Goal: Task Accomplishment & Management: Complete application form

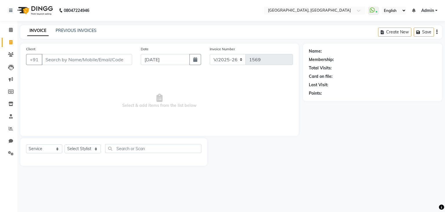
select select "6682"
select select "service"
drag, startPoint x: 0, startPoint y: 0, endPoint x: 68, endPoint y: 30, distance: 74.4
click at [68, 30] on link "PREVIOUS INVOICES" at bounding box center [76, 30] width 41 height 5
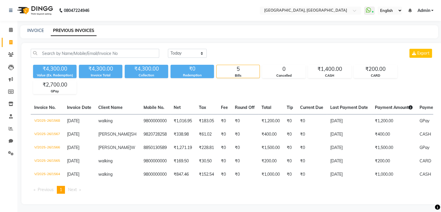
scroll to position [5, 0]
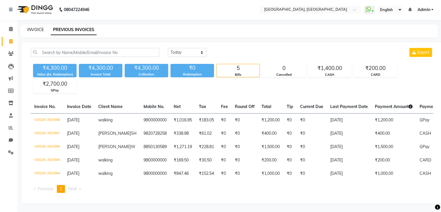
click at [31, 27] on link "INVOICE" at bounding box center [35, 29] width 17 height 5
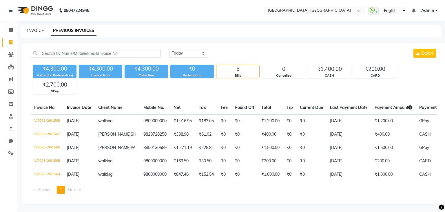
select select "6682"
select select "service"
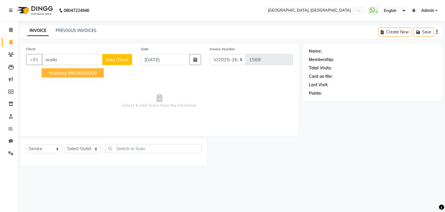
click at [80, 70] on ngb-highlight "9800000000" at bounding box center [82, 73] width 29 height 6
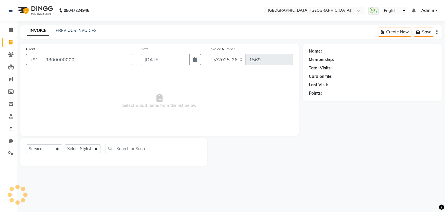
type input "9800000000"
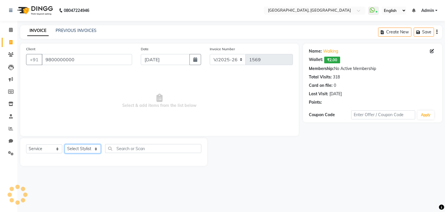
click at [94, 148] on select "Select Stylist Aarti paswan Ankit Arjun Athing Femita [PERSON_NAME] [PERSON_NAM…" at bounding box center [83, 148] width 36 height 9
select select "56705"
click at [65, 144] on select "Select Stylist Aarti paswan Ankit Arjun Athing Femita [PERSON_NAME] [PERSON_NAM…" at bounding box center [83, 148] width 36 height 9
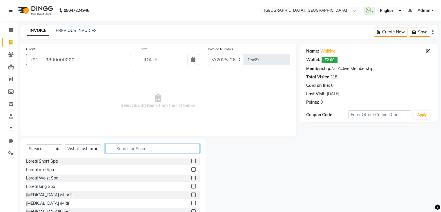
click at [118, 148] on input "text" at bounding box center [152, 148] width 95 height 9
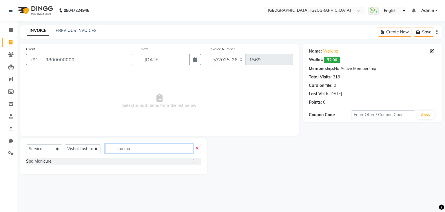
type input "spa ma"
click at [196, 161] on label at bounding box center [195, 161] width 4 height 4
click at [196, 161] on input "checkbox" at bounding box center [195, 161] width 4 height 4
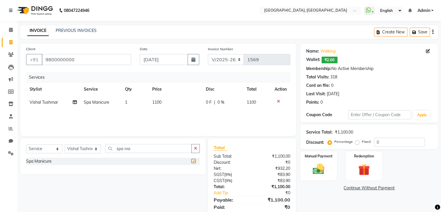
click at [188, 116] on div "Services Stylist Service Qty Price Disc Total Action Vishal Tushmar Spa Manicur…" at bounding box center [158, 101] width 264 height 58
click at [184, 108] on td "1100" at bounding box center [176, 102] width 54 height 13
checkbox input "false"
select select "56705"
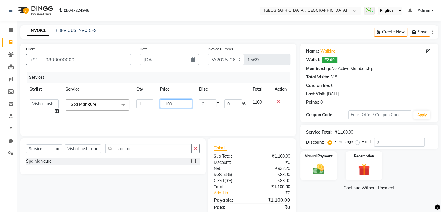
click at [188, 104] on input "1100" at bounding box center [176, 103] width 32 height 9
type input "1000"
click at [197, 145] on button "button" at bounding box center [195, 148] width 8 height 9
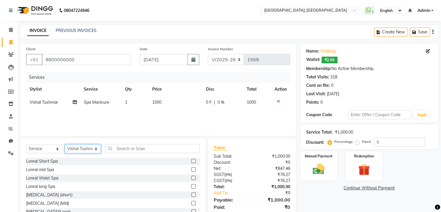
click at [88, 149] on select "Select Stylist Aarti paswan Ankit Arjun Athing Femita [PERSON_NAME] [PERSON_NAM…" at bounding box center [83, 148] width 36 height 9
select select "52158"
click at [65, 144] on select "Select Stylist Aarti paswan Ankit Arjun Athing Femita [PERSON_NAME] [PERSON_NAM…" at bounding box center [83, 148] width 36 height 9
click at [135, 146] on input "text" at bounding box center [152, 148] width 95 height 9
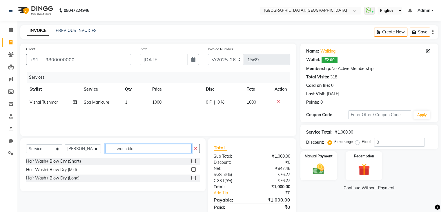
type input "wash blo"
click at [195, 161] on label at bounding box center [193, 161] width 4 height 4
click at [195, 161] on input "checkbox" at bounding box center [193, 161] width 4 height 4
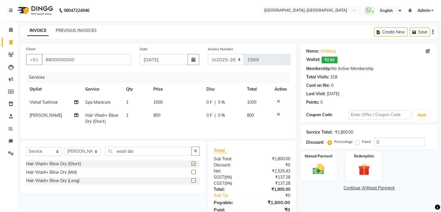
click at [179, 124] on td "800" at bounding box center [176, 118] width 53 height 19
checkbox input "false"
select select "52158"
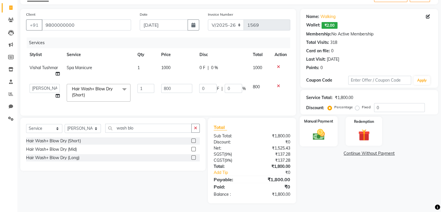
click at [332, 135] on div "Manual Payment" at bounding box center [319, 131] width 38 height 30
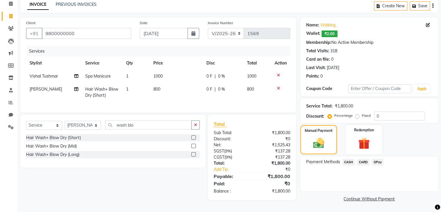
click at [348, 159] on span "CASH" at bounding box center [348, 162] width 12 height 7
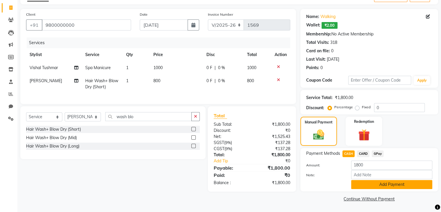
click at [382, 188] on button "Add Payment" at bounding box center [391, 184] width 81 height 9
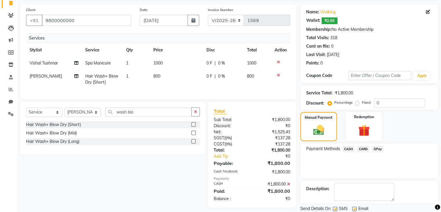
scroll to position [58, 0]
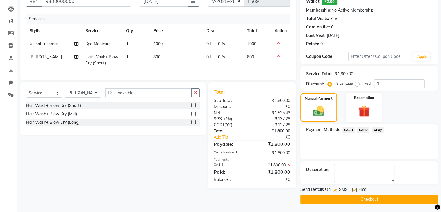
click at [358, 195] on button "Checkout" at bounding box center [369, 199] width 138 height 9
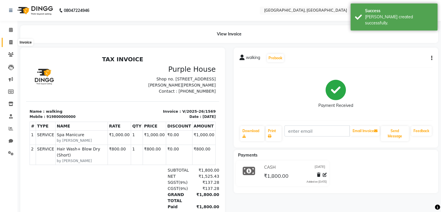
click at [9, 41] on icon at bounding box center [10, 42] width 3 height 4
select select "service"
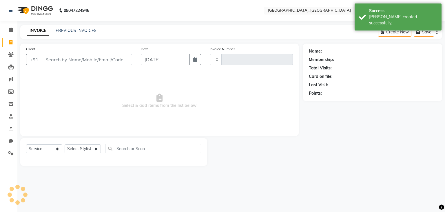
type input "1570"
select select "6682"
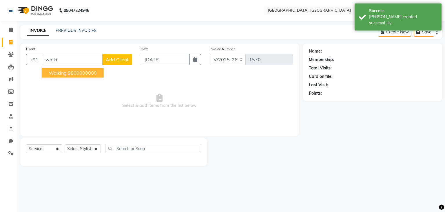
click at [75, 74] on ngb-highlight "9800000000" at bounding box center [82, 73] width 29 height 6
type input "9800000000"
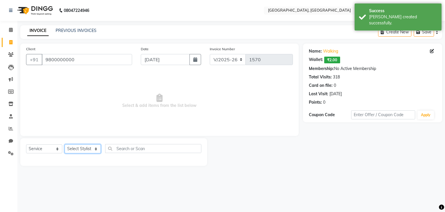
click at [100, 152] on select "Select Stylist Aarti paswan Ankit Arjun Athing Femita [PERSON_NAME] [PERSON_NAM…" at bounding box center [83, 148] width 36 height 9
select select "67961"
click at [65, 144] on select "Select Stylist Aarti paswan Ankit Arjun Athing Femita [PERSON_NAME] [PERSON_NAM…" at bounding box center [83, 148] width 36 height 9
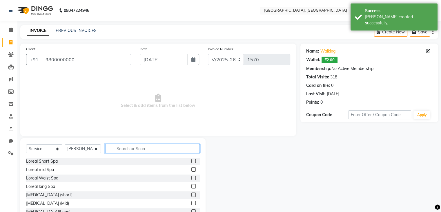
click at [127, 146] on input "text" at bounding box center [152, 148] width 95 height 9
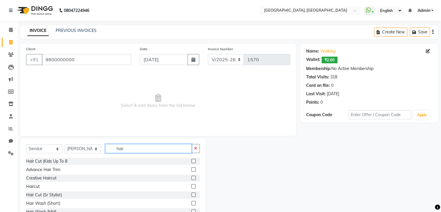
type input "hair"
click at [191, 179] on label at bounding box center [193, 177] width 4 height 4
click at [191, 179] on input "checkbox" at bounding box center [193, 178] width 4 height 4
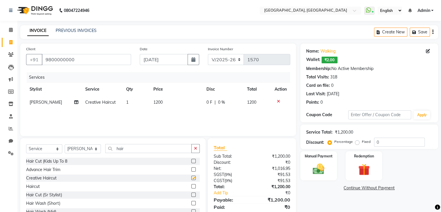
click at [173, 108] on td "1200" at bounding box center [176, 102] width 53 height 13
checkbox input "false"
select select "67961"
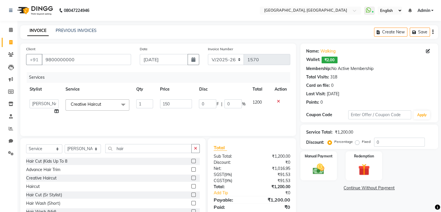
type input "1500"
click at [316, 158] on label "Manual Payment" at bounding box center [318, 156] width 29 height 6
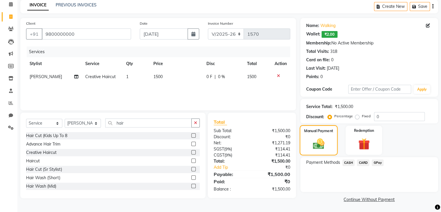
scroll to position [26, 0]
click at [367, 162] on span "CARD" at bounding box center [363, 162] width 12 height 7
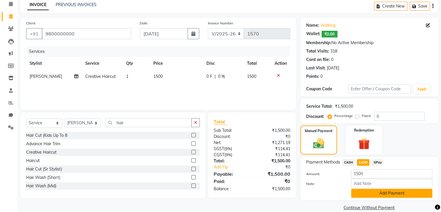
click at [388, 197] on button "Add Payment" at bounding box center [391, 192] width 81 height 9
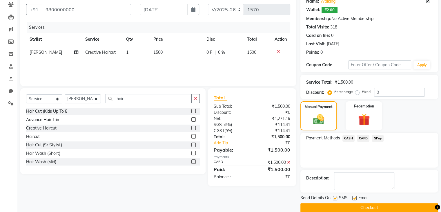
scroll to position [58, 0]
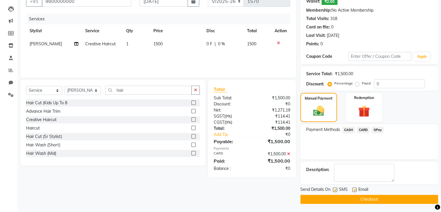
click at [364, 203] on button "Checkout" at bounding box center [369, 199] width 138 height 9
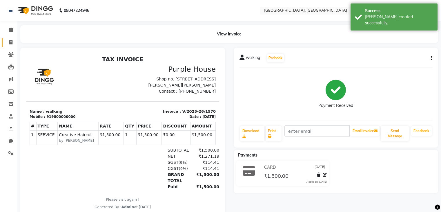
click at [12, 43] on span at bounding box center [11, 42] width 10 height 7
select select "service"
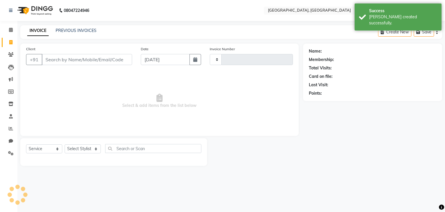
type input "1571"
select select "6682"
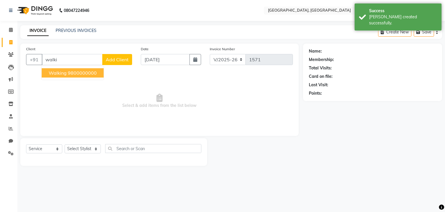
click at [85, 77] on button "walking 9800000000" at bounding box center [73, 72] width 62 height 9
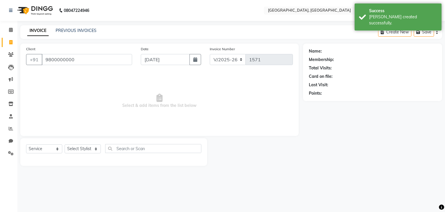
type input "9800000000"
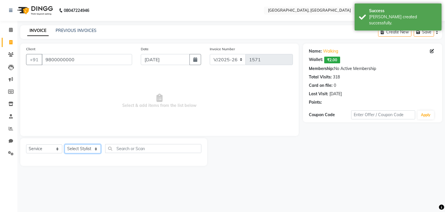
click at [87, 153] on select "Select Stylist Aarti paswan Ankit Arjun Athing Femita [PERSON_NAME] [PERSON_NAM…" at bounding box center [83, 148] width 36 height 9
select select "75784"
click at [65, 144] on select "Select Stylist Aarti paswan Ankit Arjun Athing Femita [PERSON_NAME] [PERSON_NAM…" at bounding box center [83, 148] width 36 height 9
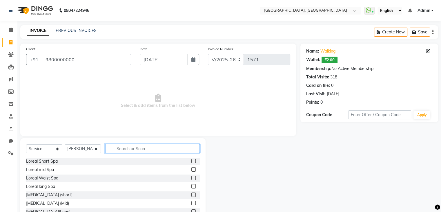
click at [164, 146] on input "text" at bounding box center [152, 148] width 95 height 9
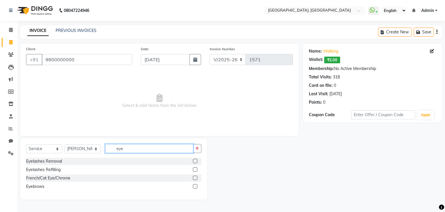
type input "eye"
click at [197, 186] on label at bounding box center [195, 186] width 4 height 4
click at [197, 186] on input "checkbox" at bounding box center [195, 186] width 4 height 4
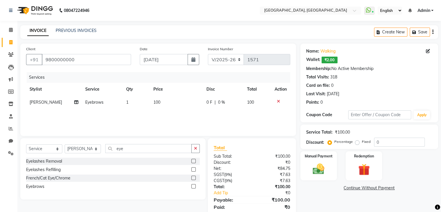
click at [194, 186] on label at bounding box center [193, 186] width 4 height 4
click at [194, 186] on input "checkbox" at bounding box center [193, 186] width 4 height 4
checkbox input "false"
click at [323, 173] on img at bounding box center [318, 168] width 19 height 13
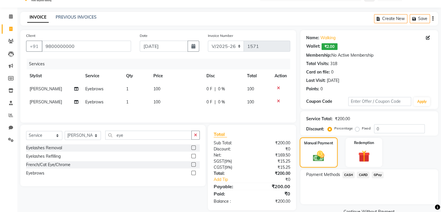
scroll to position [26, 0]
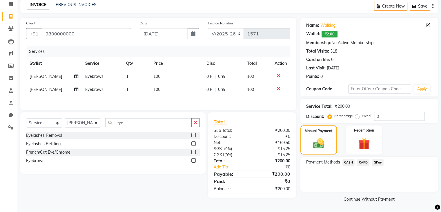
click at [392, 157] on div "Payment Methods CASH CARD GPay" at bounding box center [369, 174] width 138 height 35
click at [373, 165] on span "GPay" at bounding box center [378, 162] width 12 height 7
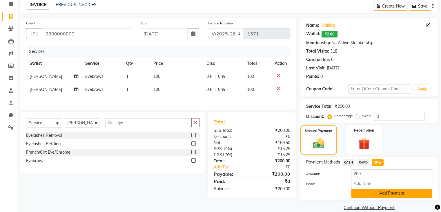
click at [373, 195] on button "Add Payment" at bounding box center [391, 192] width 81 height 9
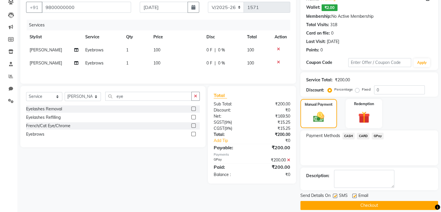
scroll to position [58, 0]
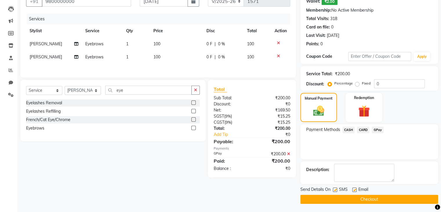
click at [361, 196] on button "Checkout" at bounding box center [369, 199] width 138 height 9
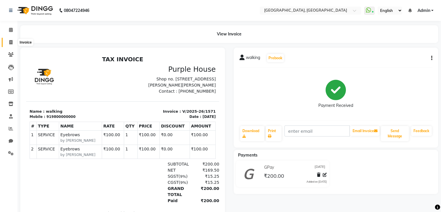
click at [8, 40] on span at bounding box center [11, 42] width 10 height 7
select select "6682"
select select "service"
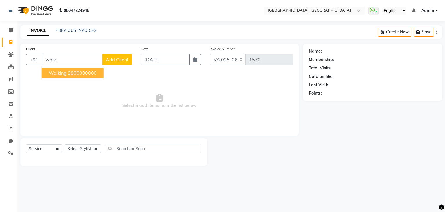
click at [58, 72] on span "walking" at bounding box center [58, 73] width 18 height 6
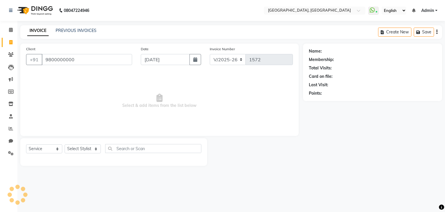
type input "9800000000"
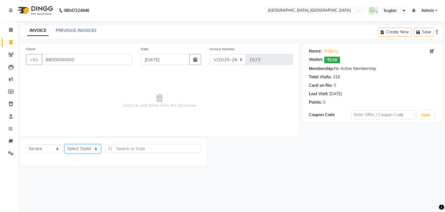
click at [81, 151] on select "Select Stylist Aarti paswan Ankit Arjun Athing Femita [PERSON_NAME] [PERSON_NAM…" at bounding box center [83, 148] width 36 height 9
select select "52150"
click at [65, 144] on select "Select Stylist Aarti paswan Ankit Arjun Athing Femita [PERSON_NAME] [PERSON_NAM…" at bounding box center [83, 148] width 36 height 9
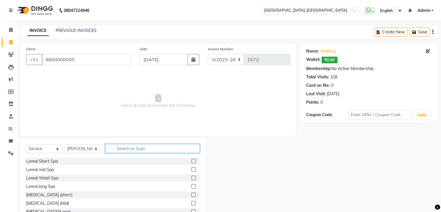
click at [170, 153] on input "text" at bounding box center [152, 148] width 95 height 9
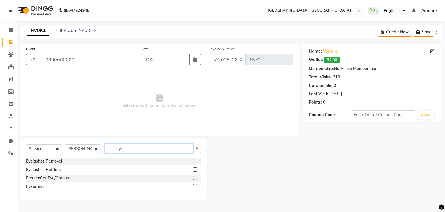
type input "eye"
click at [197, 188] on label at bounding box center [195, 186] width 4 height 4
click at [197, 188] on input "checkbox" at bounding box center [195, 186] width 4 height 4
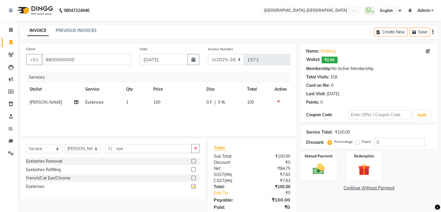
checkbox input "false"
click at [311, 163] on img at bounding box center [318, 169] width 19 height 14
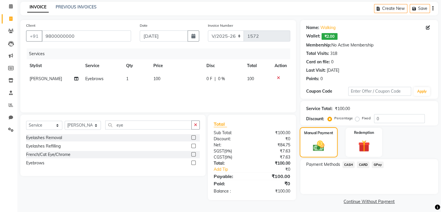
scroll to position [26, 0]
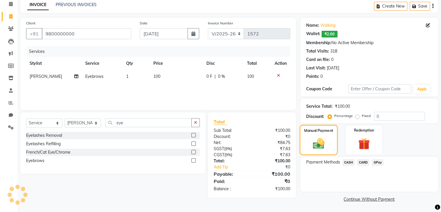
click at [375, 165] on span "GPay" at bounding box center [378, 162] width 12 height 7
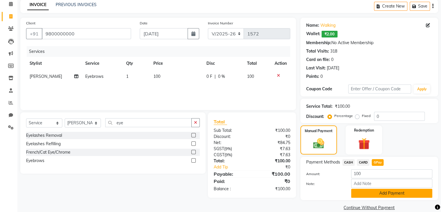
click at [370, 191] on button "Add Payment" at bounding box center [391, 192] width 81 height 9
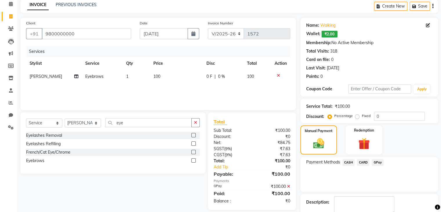
scroll to position [58, 0]
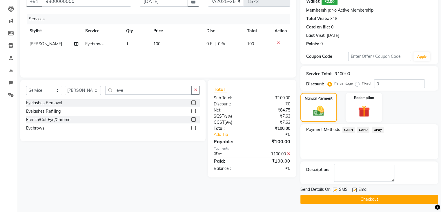
click at [366, 201] on button "Checkout" at bounding box center [369, 199] width 138 height 9
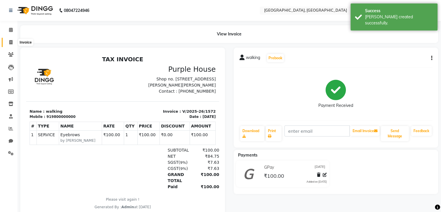
click at [8, 44] on span at bounding box center [11, 42] width 10 height 7
select select "6682"
select select "service"
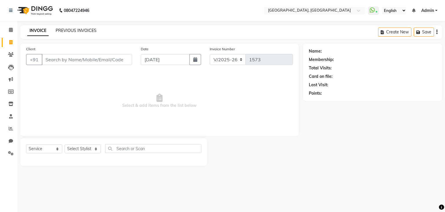
click at [68, 31] on link "PREVIOUS INVOICES" at bounding box center [76, 30] width 41 height 5
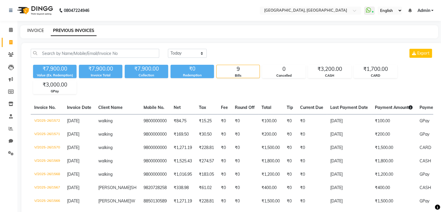
click at [39, 32] on link "INVOICE" at bounding box center [35, 30] width 17 height 5
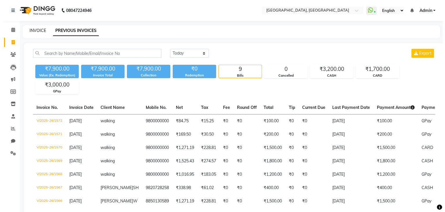
select select "service"
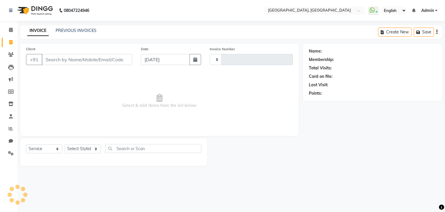
type input "1573"
select select "6682"
